Goal: Task Accomplishment & Management: Manage account settings

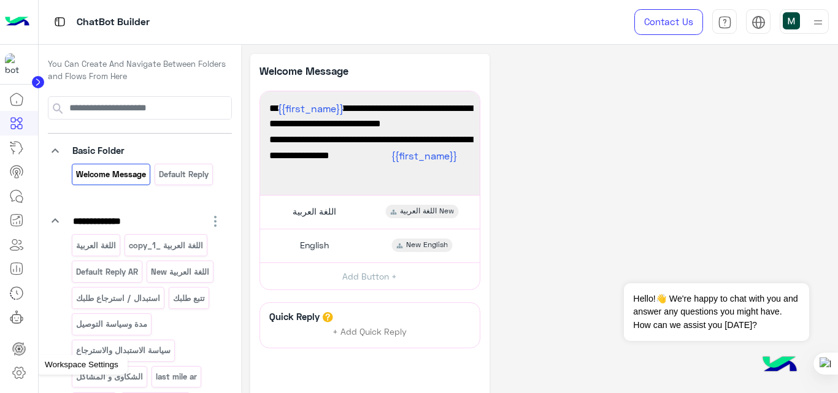
click at [26, 367] on icon at bounding box center [19, 373] width 15 height 15
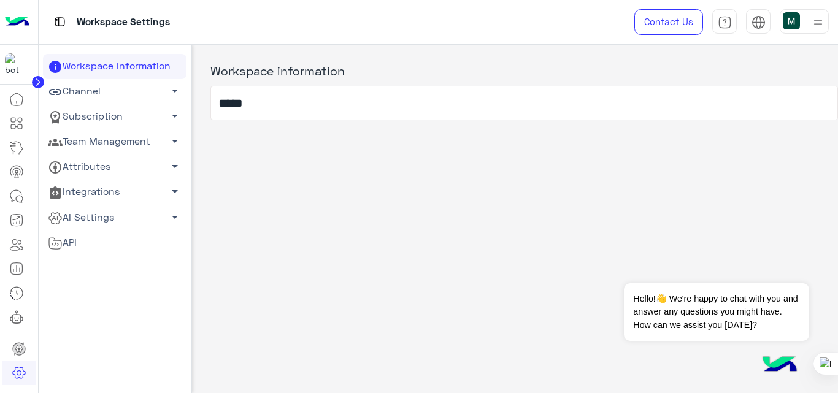
click at [117, 93] on link "Channel arrow_drop_down" at bounding box center [115, 91] width 144 height 25
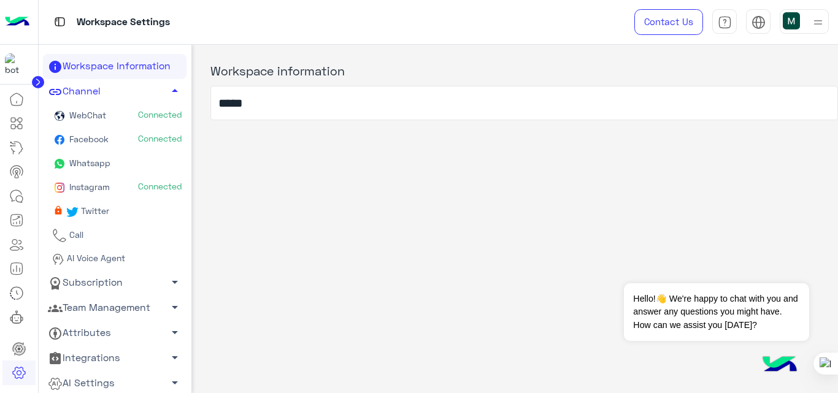
click at [113, 141] on link "Facebook Connected" at bounding box center [115, 140] width 144 height 24
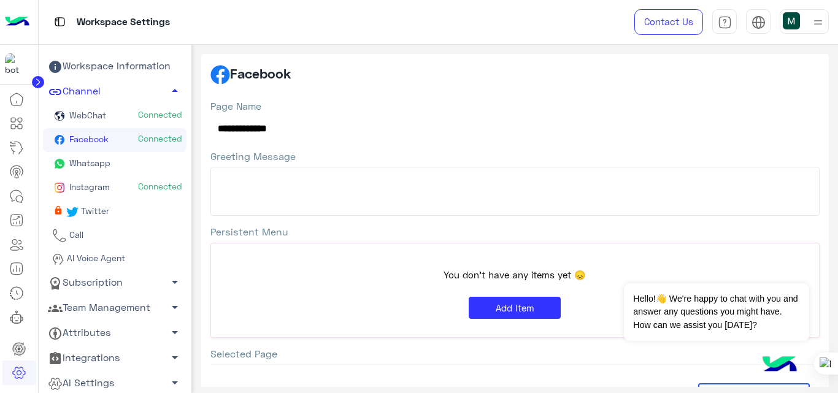
click at [93, 163] on span "Whatsapp" at bounding box center [89, 163] width 44 height 10
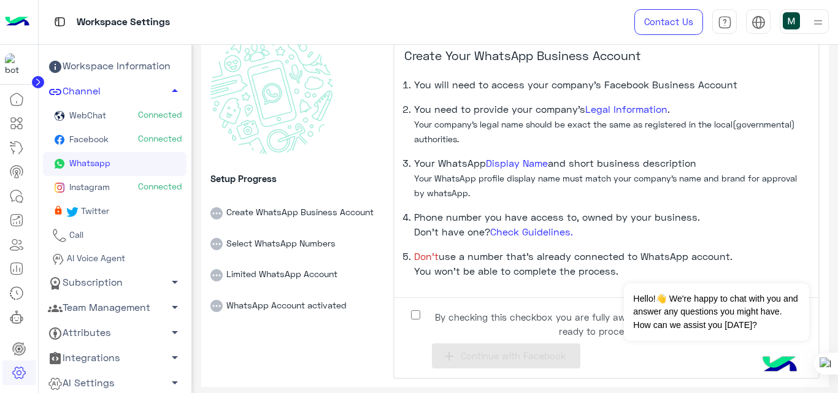
scroll to position [85, 0]
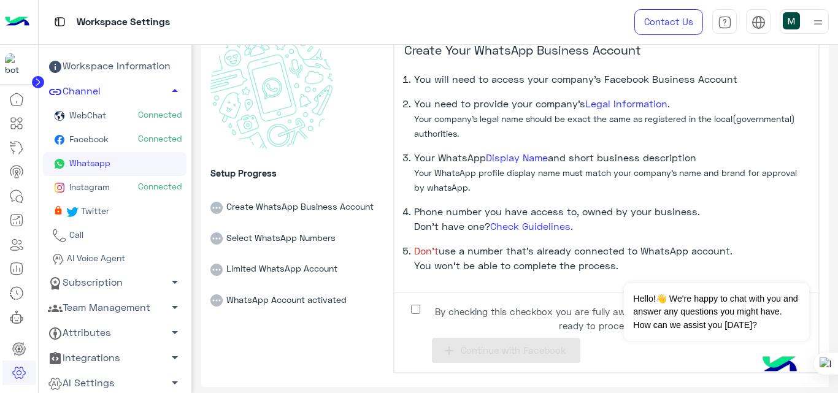
click at [10, 31] on img at bounding box center [17, 22] width 25 height 26
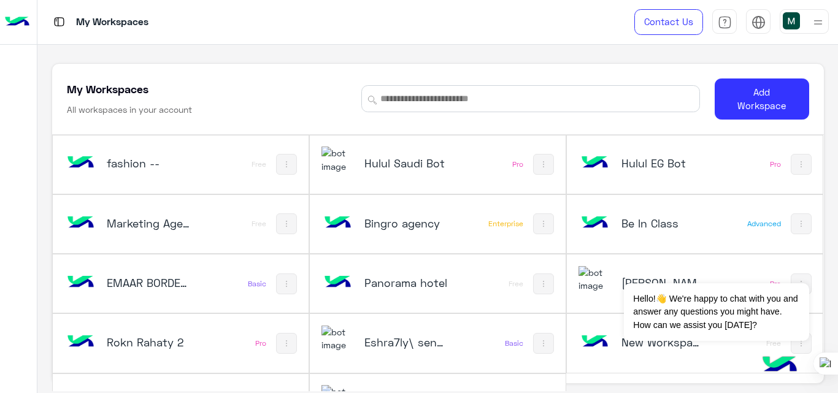
scroll to position [42, 0]
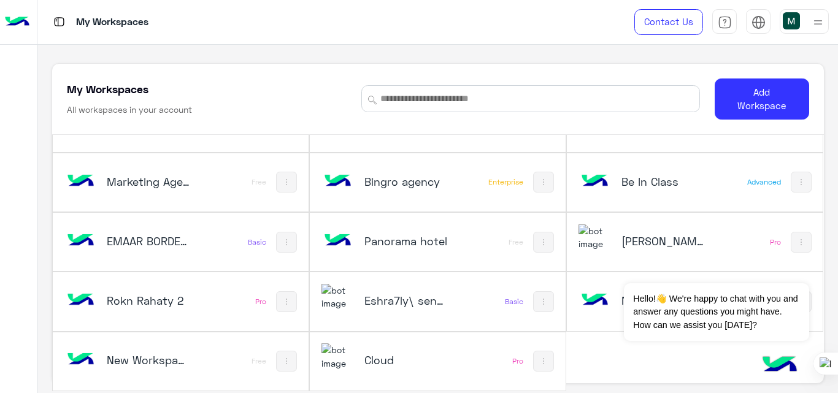
click at [405, 351] on div "Cloud" at bounding box center [391, 361] width 140 height 36
